Goal: Task Accomplishment & Management: Use online tool/utility

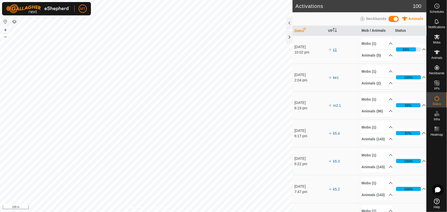
click at [333, 50] on link "z1" at bounding box center [335, 50] width 4 height 4
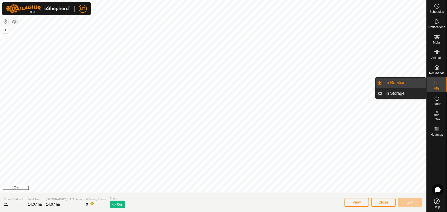
click at [406, 83] on link "In Rotation" at bounding box center [404, 83] width 44 height 10
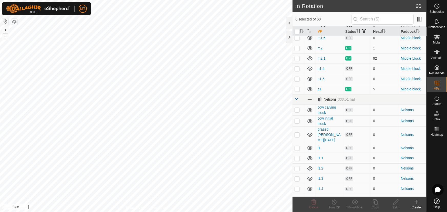
scroll to position [372, 0]
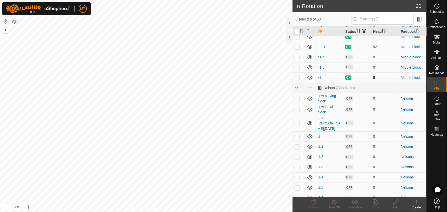
click at [297, 83] on td at bounding box center [298, 77] width 12 height 10
checkbox input "true"
click at [375, 201] on icon at bounding box center [375, 202] width 6 height 6
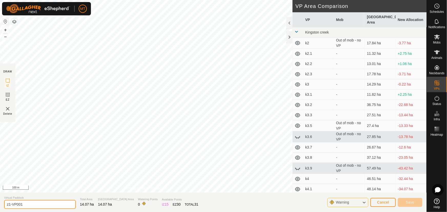
drag, startPoint x: 22, startPoint y: 208, endPoint x: 0, endPoint y: 208, distance: 22.0
click at [0, 208] on section "Virtual Paddock z1-VP001 Total Area 14.07 ha Grazing Area 14.07 ha Watering Poi…" at bounding box center [213, 202] width 426 height 19
type input "z1.1"
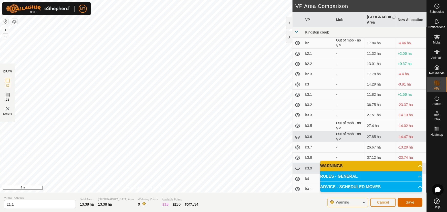
click at [402, 204] on button "Save" at bounding box center [410, 202] width 25 height 9
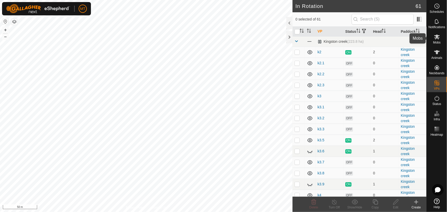
click at [436, 38] on icon at bounding box center [437, 37] width 6 height 5
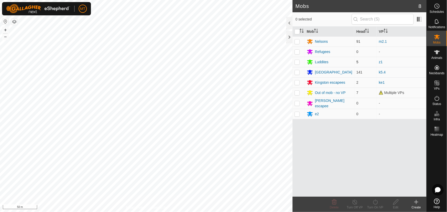
click at [296, 61] on p-checkbox at bounding box center [296, 62] width 5 height 4
checkbox input "true"
click at [376, 205] on div "Turn On VP" at bounding box center [375, 207] width 20 height 5
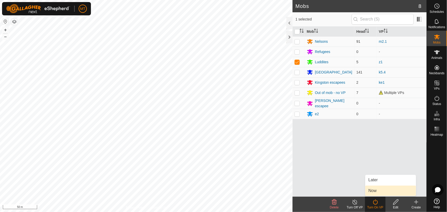
click at [373, 191] on link "Now" at bounding box center [390, 191] width 51 height 10
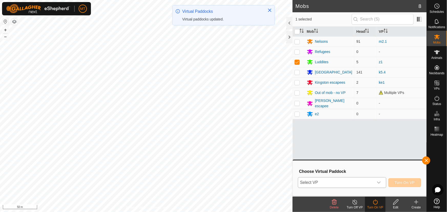
click at [334, 181] on span "Select VP" at bounding box center [336, 182] width 76 height 10
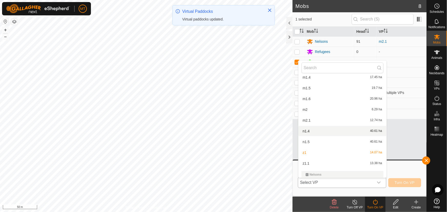
scroll to position [355, 0]
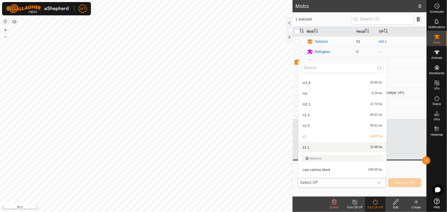
click at [307, 148] on li "z1.1 13.38 ha" at bounding box center [342, 147] width 88 height 10
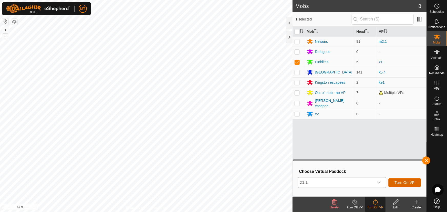
click at [398, 178] on button "Turn On VP" at bounding box center [404, 182] width 33 height 9
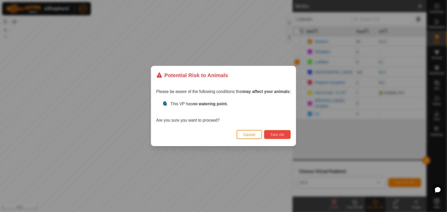
click at [283, 133] on span "Turn On" at bounding box center [277, 135] width 14 height 4
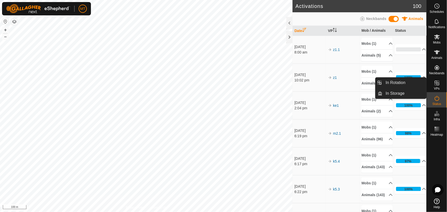
click at [441, 87] on es-virtualpaddocks-svg-icon at bounding box center [436, 83] width 9 height 8
click at [401, 83] on link "In Rotation" at bounding box center [404, 83] width 44 height 10
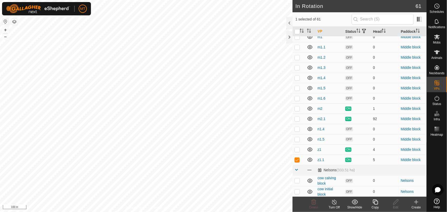
scroll to position [326, 0]
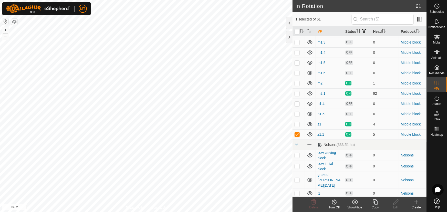
click at [297, 136] on p-checkbox at bounding box center [296, 134] width 5 height 4
checkbox input "false"
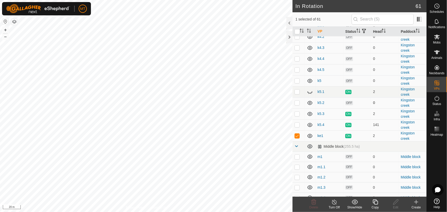
scroll to position [186, 0]
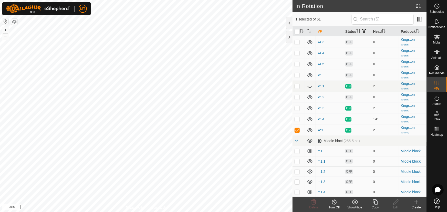
click at [297, 132] on p-checkbox at bounding box center [296, 130] width 5 height 4
checkbox input "true"
click at [374, 204] on icon at bounding box center [374, 201] width 5 height 5
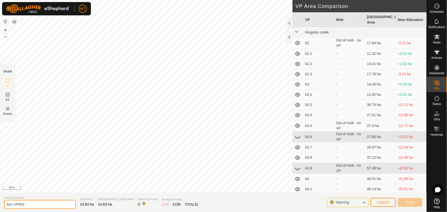
drag, startPoint x: 54, startPoint y: 205, endPoint x: 0, endPoint y: 218, distance: 55.9
click at [0, 212] on html "MT Schedules Notifications Mobs Animals Neckbands VPs Status Infra Heatmap Help…" at bounding box center [223, 106] width 447 height 212
type input "ke1.1"
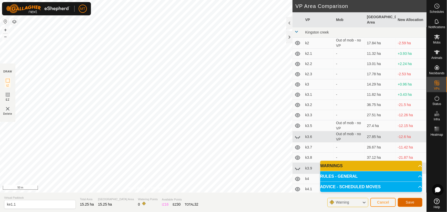
click at [405, 202] on span "Save" at bounding box center [409, 202] width 9 height 4
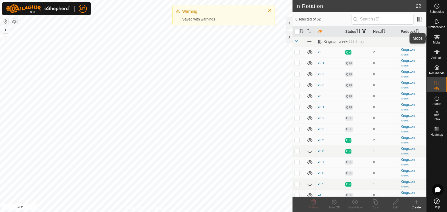
click at [436, 33] on es-mob-svg-icon at bounding box center [436, 37] width 9 height 8
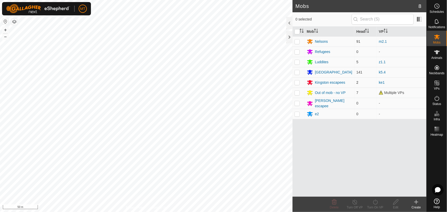
click at [297, 81] on p-checkbox at bounding box center [296, 82] width 5 height 4
checkbox input "true"
click at [376, 200] on icon at bounding box center [375, 202] width 6 height 6
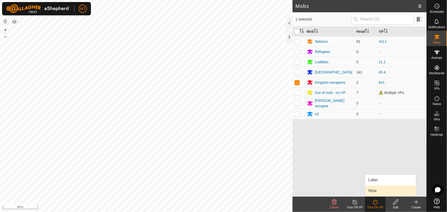
click at [373, 191] on link "Now" at bounding box center [390, 191] width 51 height 10
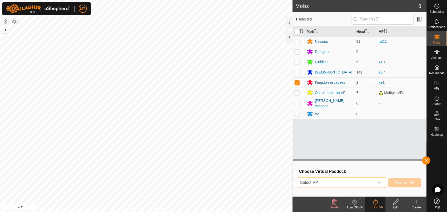
click at [350, 183] on span "Select VP" at bounding box center [336, 182] width 76 height 10
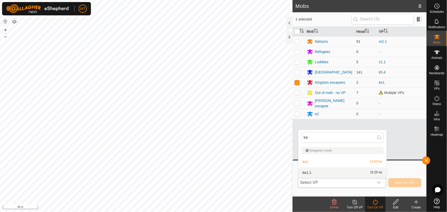
type input "ke"
click at [324, 171] on li "ke1.1 15.25 ha" at bounding box center [342, 172] width 88 height 10
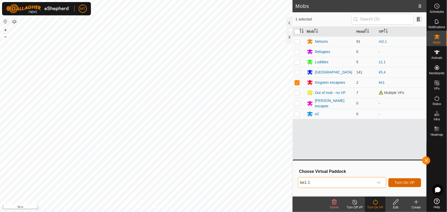
click at [415, 183] on button "Turn On VP" at bounding box center [404, 182] width 33 height 9
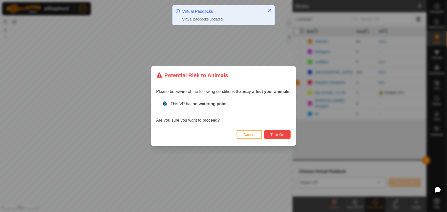
click at [275, 134] on span "Turn On" at bounding box center [277, 135] width 14 height 4
